Goal: Information Seeking & Learning: Learn about a topic

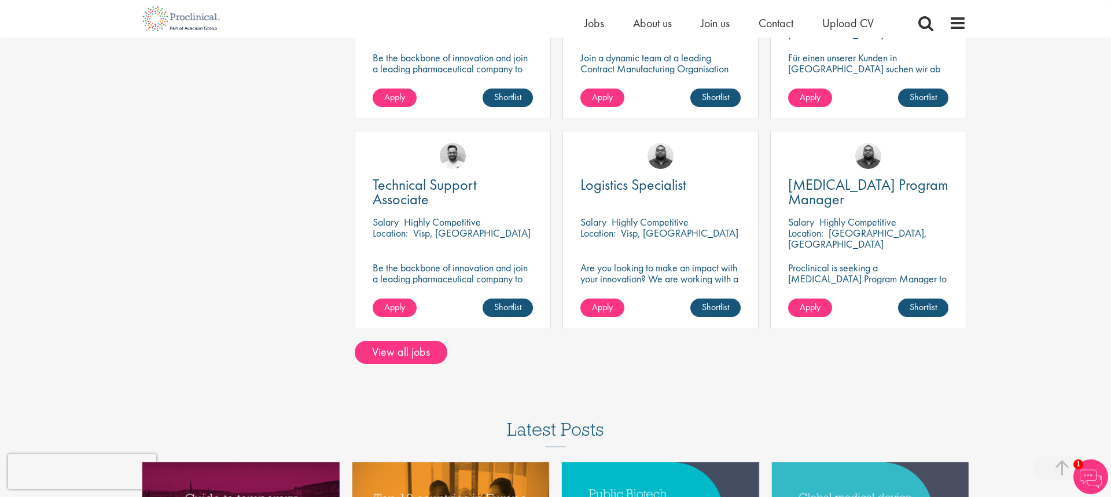
scroll to position [872, 0]
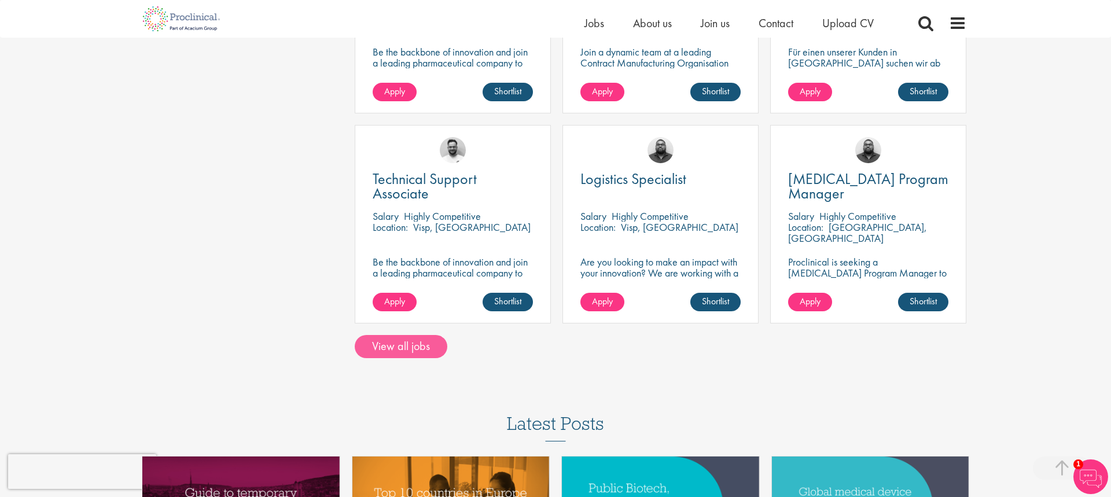
click at [379, 335] on link "View all jobs" at bounding box center [401, 346] width 93 height 23
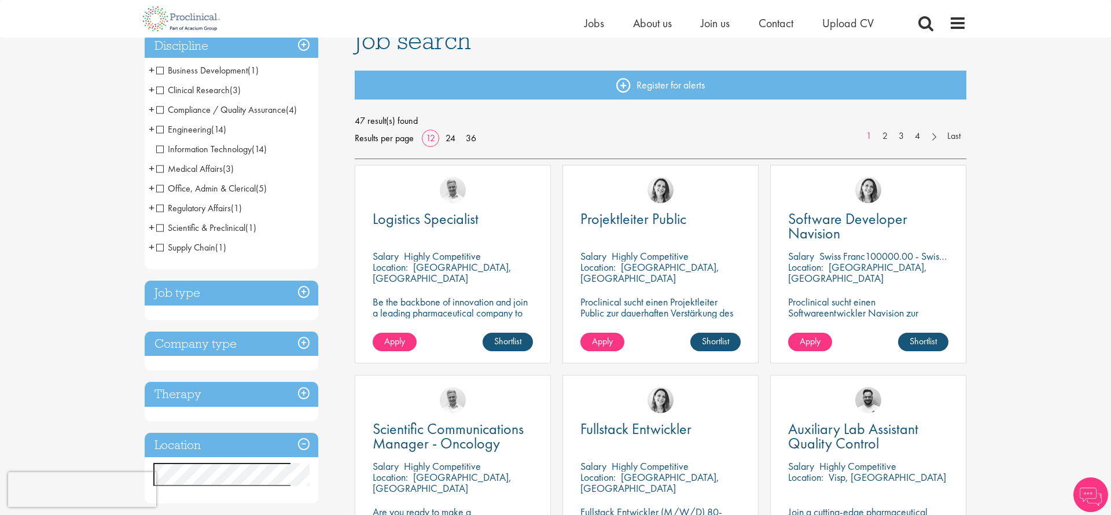
scroll to position [95, 0]
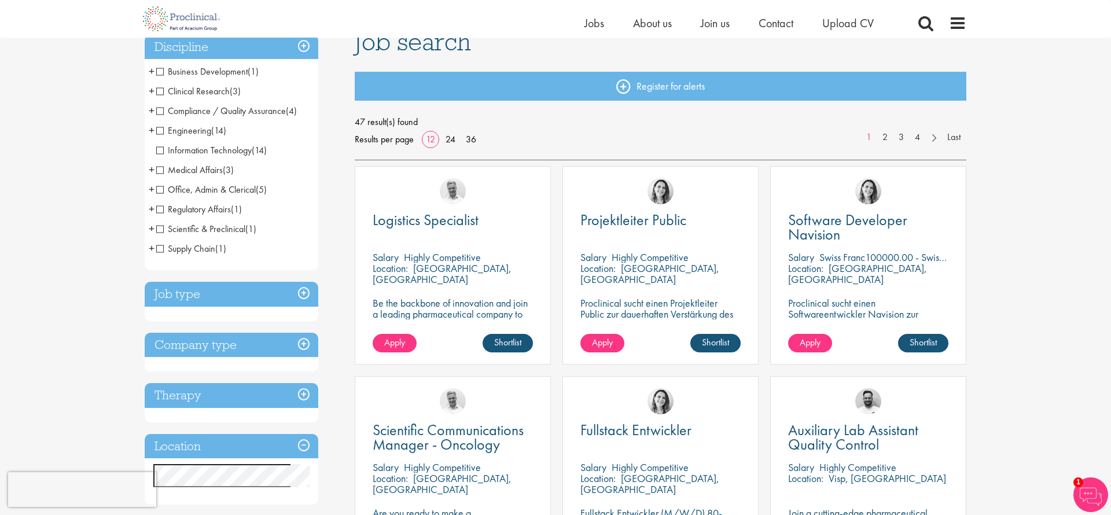
click at [162, 130] on span "Engineering" at bounding box center [183, 130] width 55 height 12
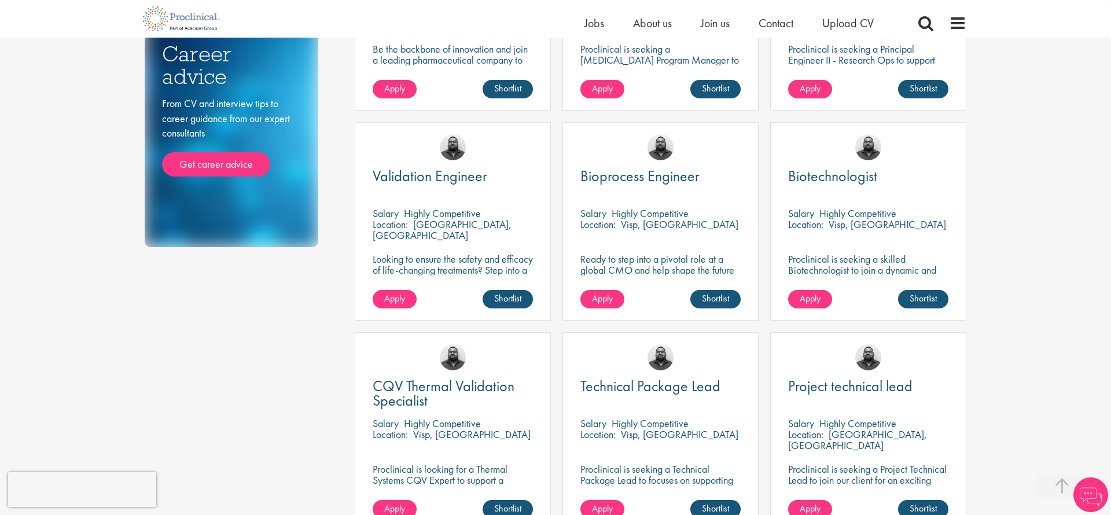
scroll to position [703, 0]
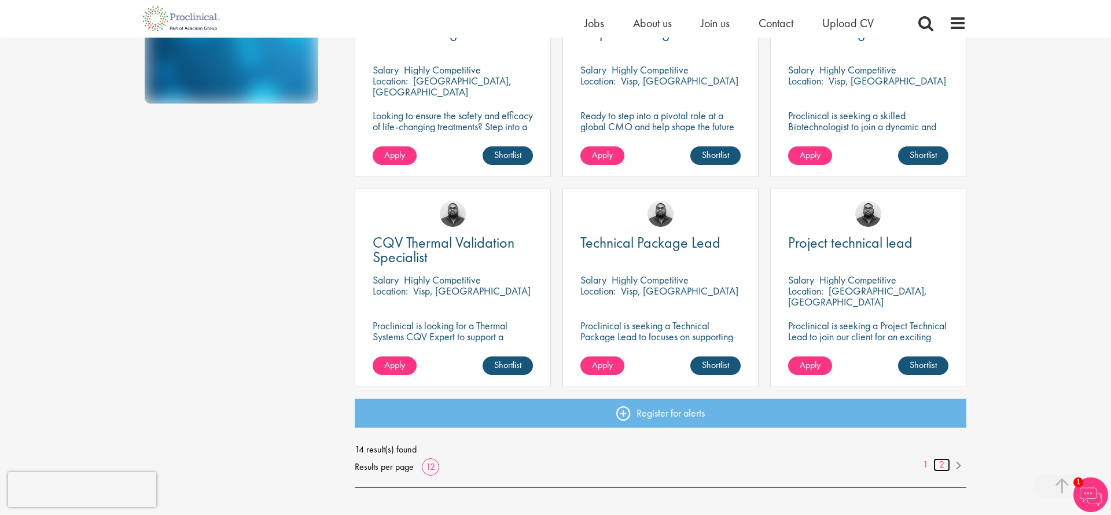
click at [942, 461] on link "2" at bounding box center [942, 464] width 17 height 13
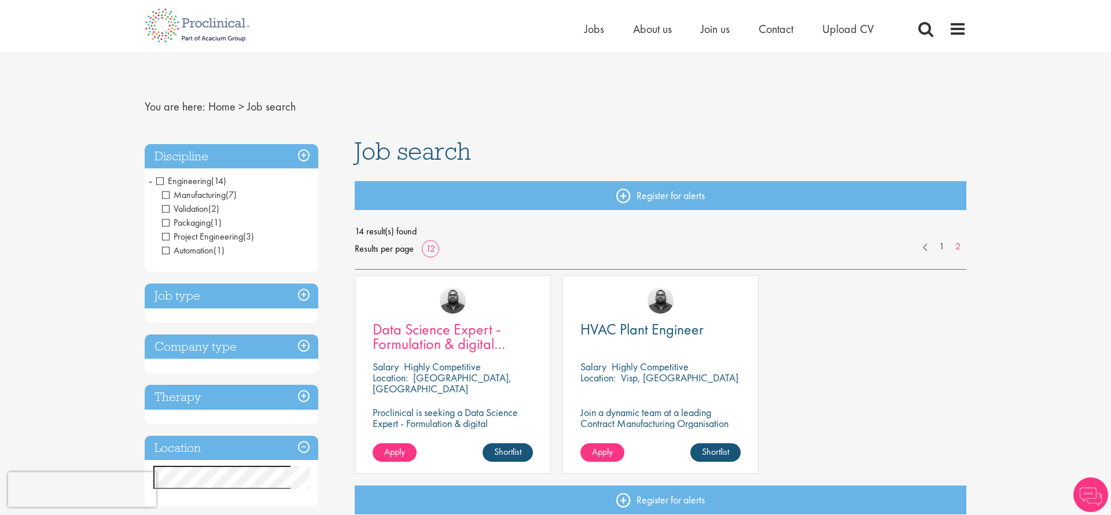
click at [458, 344] on span "Data Science Expert - Formulation & digital transformation" at bounding box center [439, 344] width 133 height 49
